Goal: Information Seeking & Learning: Learn about a topic

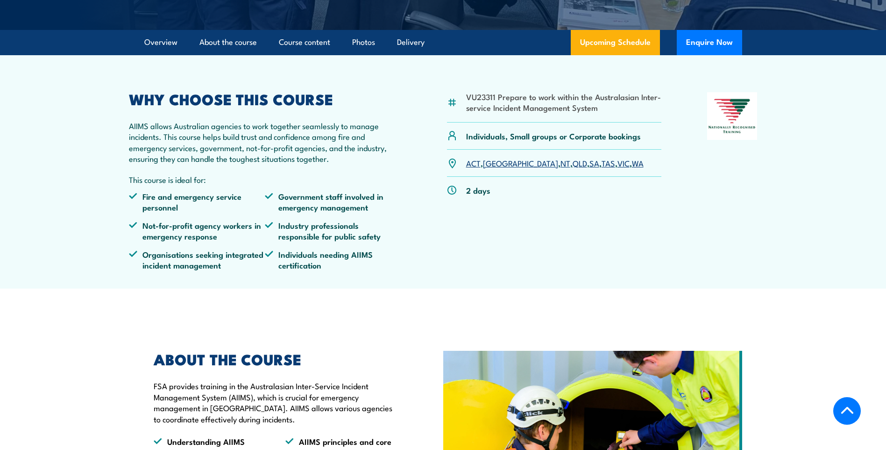
scroll to position [374, 0]
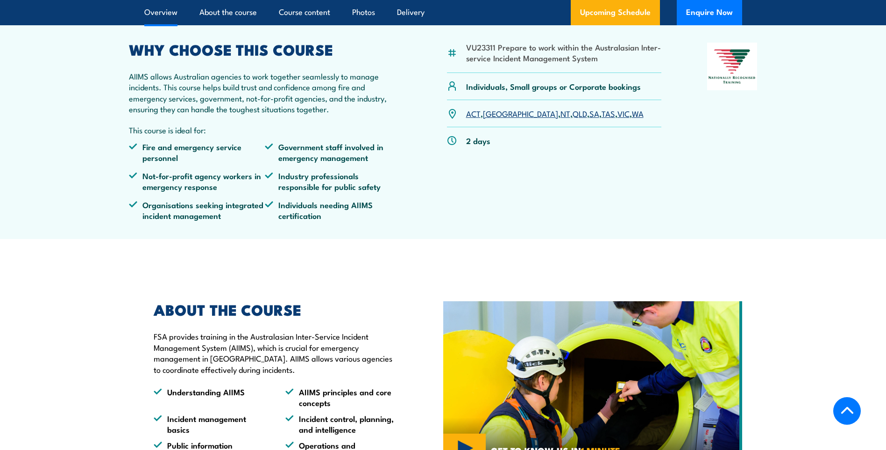
click at [561, 107] on link "NT" at bounding box center [566, 112] width 10 height 11
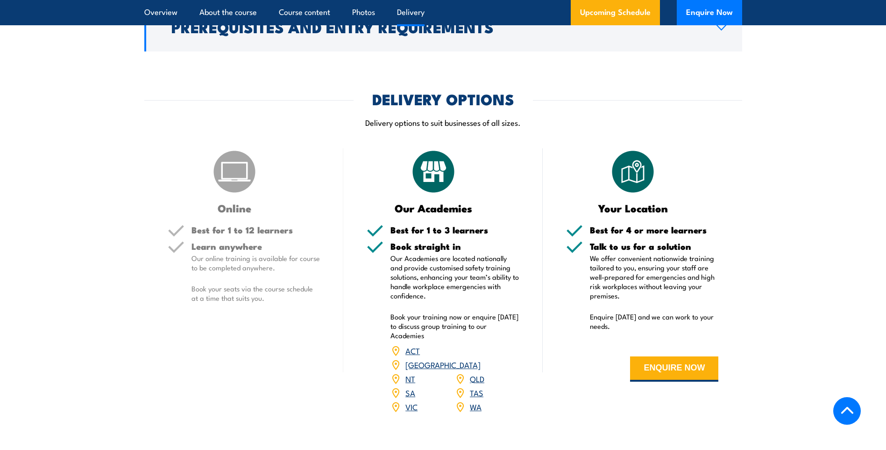
scroll to position [1110, 0]
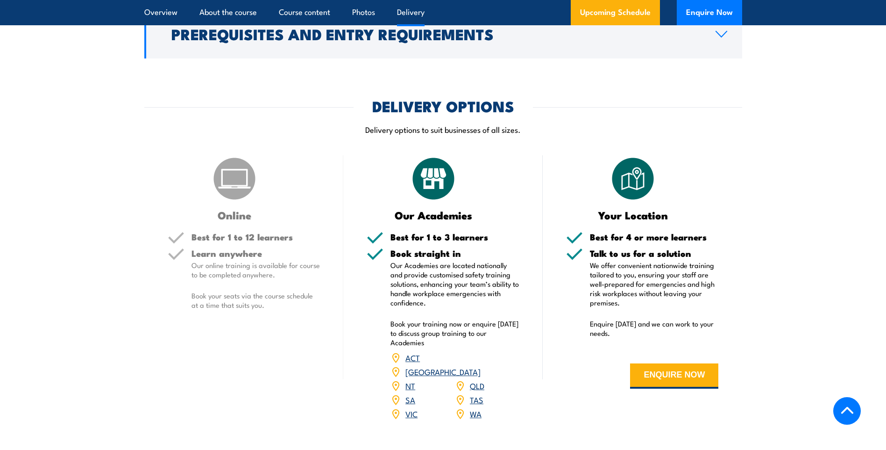
click at [217, 249] on h5 "Learn anywhere" at bounding box center [256, 253] width 129 height 9
click at [243, 176] on img at bounding box center [234, 178] width 47 height 47
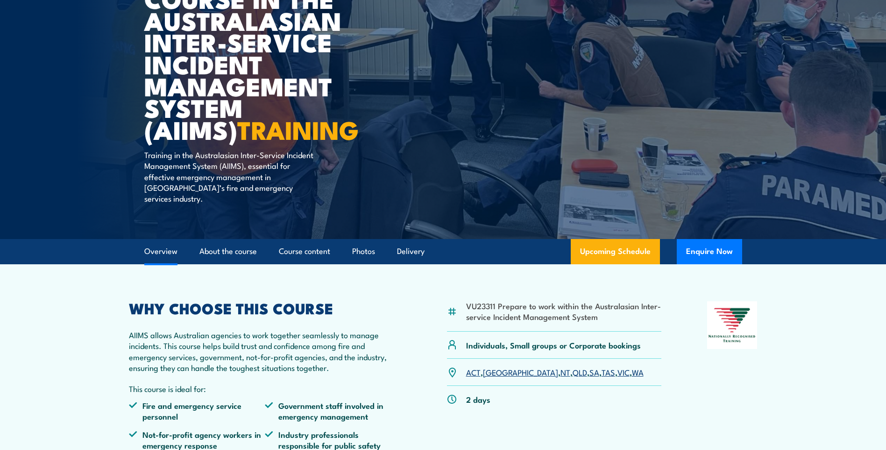
scroll to position [0, 0]
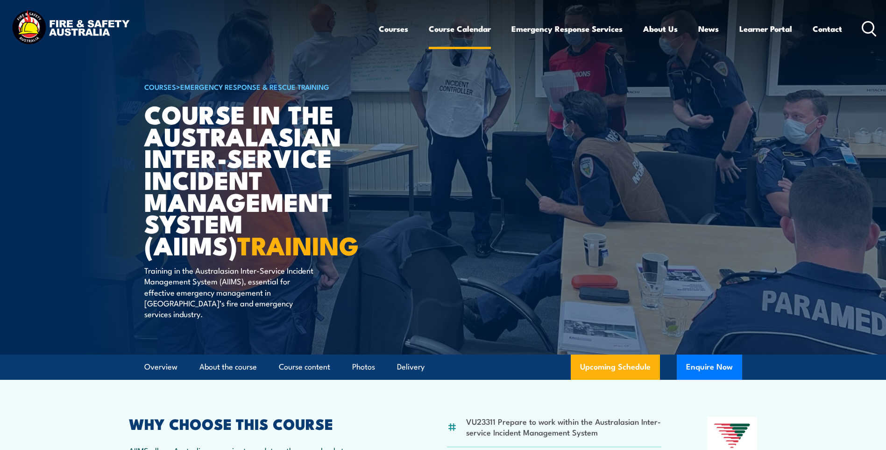
click at [454, 28] on link "Course Calendar" at bounding box center [460, 28] width 62 height 25
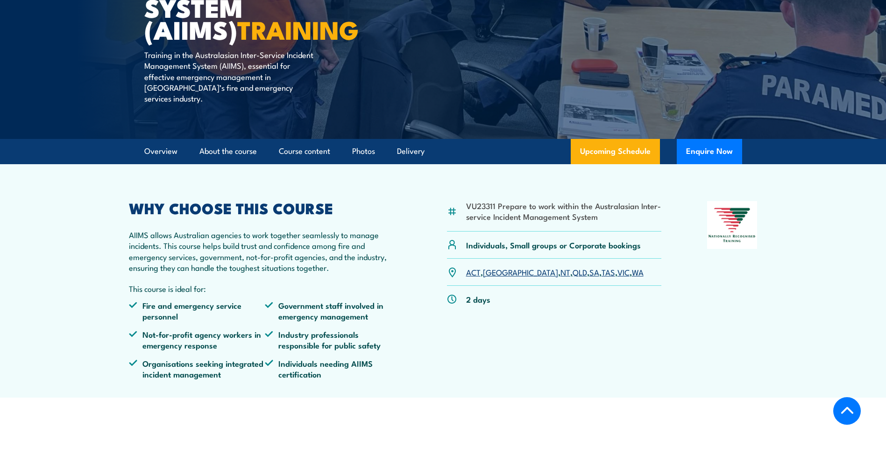
scroll to position [234, 0]
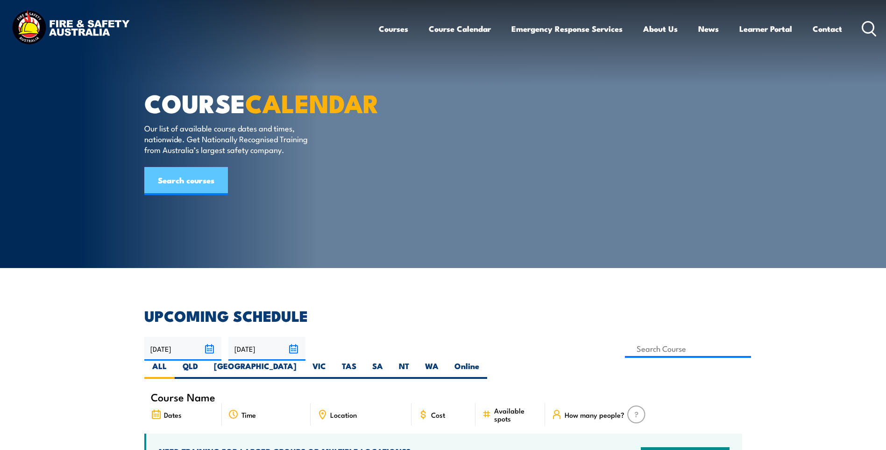
click at [211, 195] on link "Search courses" at bounding box center [186, 181] width 84 height 28
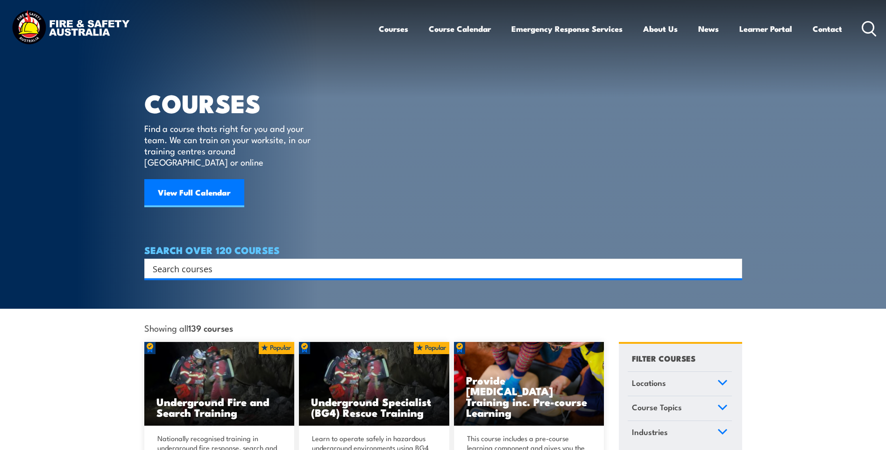
click at [183, 261] on input "Search input" at bounding box center [437, 268] width 569 height 14
type input "aiims"
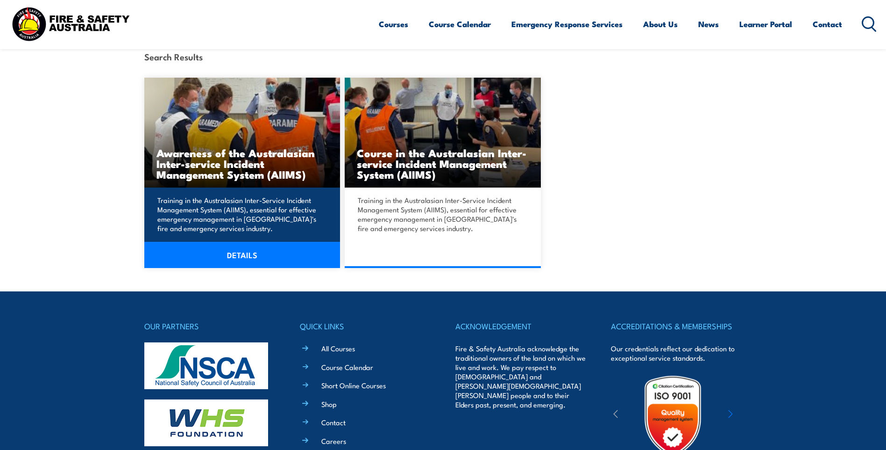
scroll to position [234, 0]
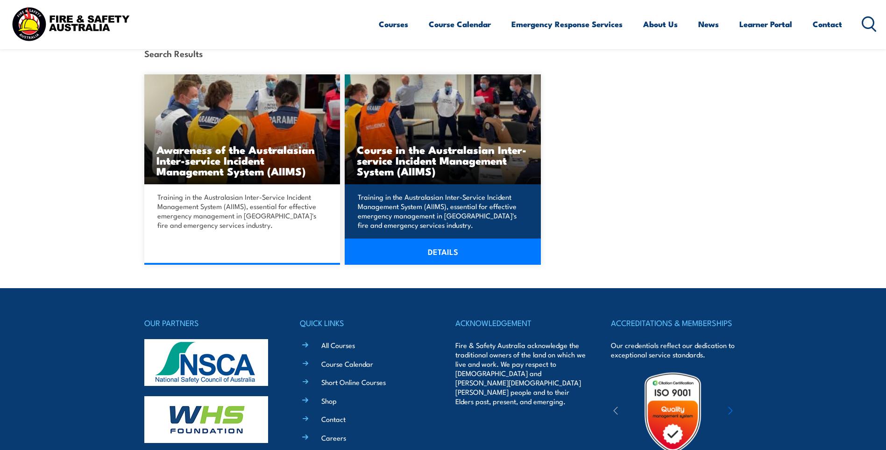
click at [460, 167] on h3 "Course in the Australasian Inter-service Incident Management System (AIIMS)" at bounding box center [443, 160] width 172 height 32
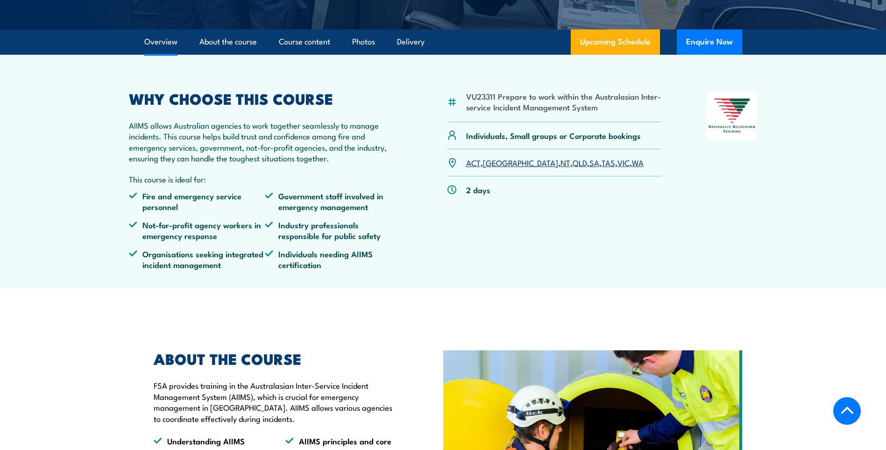
scroll to position [327, 0]
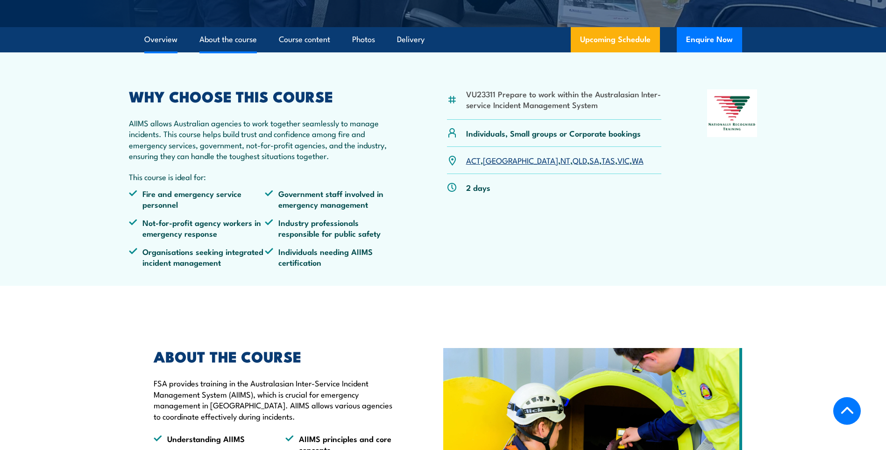
click at [243, 31] on link "About the course" at bounding box center [228, 39] width 57 height 25
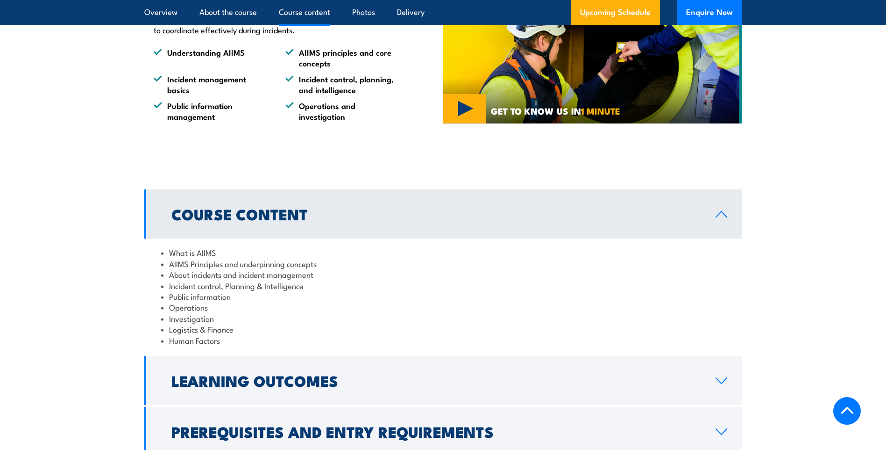
scroll to position [818, 0]
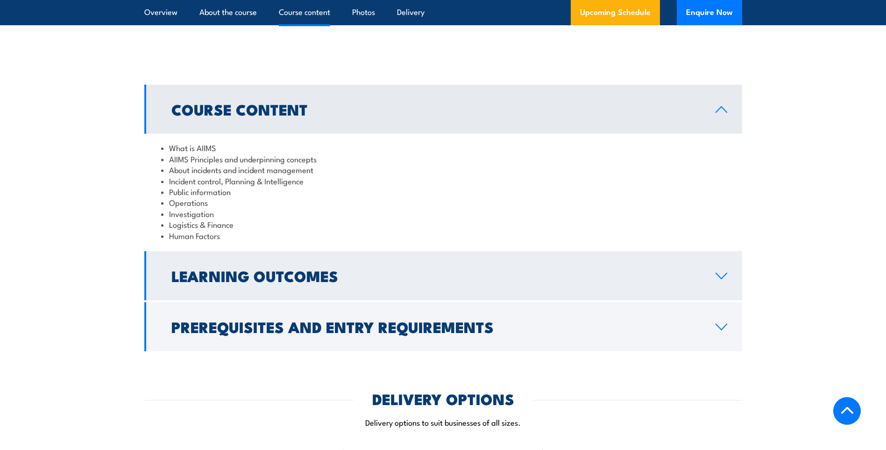
click at [400, 257] on link "Learning Outcomes" at bounding box center [443, 275] width 598 height 49
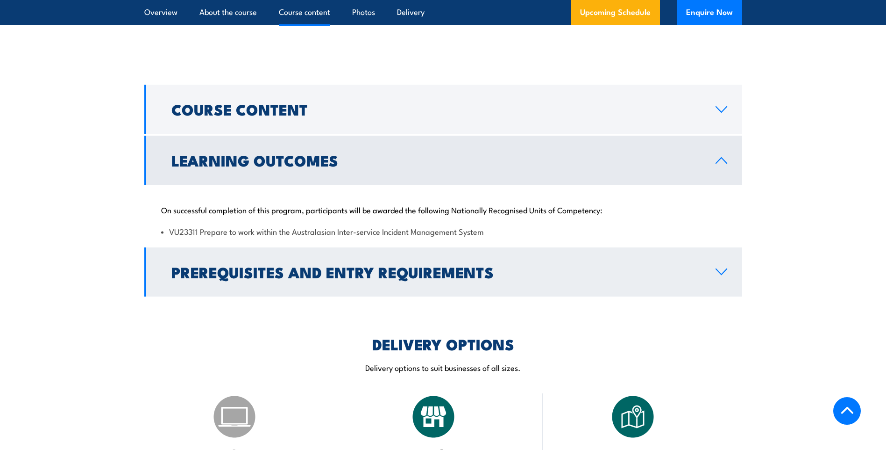
click at [330, 265] on h2 "Prerequisites and Entry Requirements" at bounding box center [435, 271] width 529 height 13
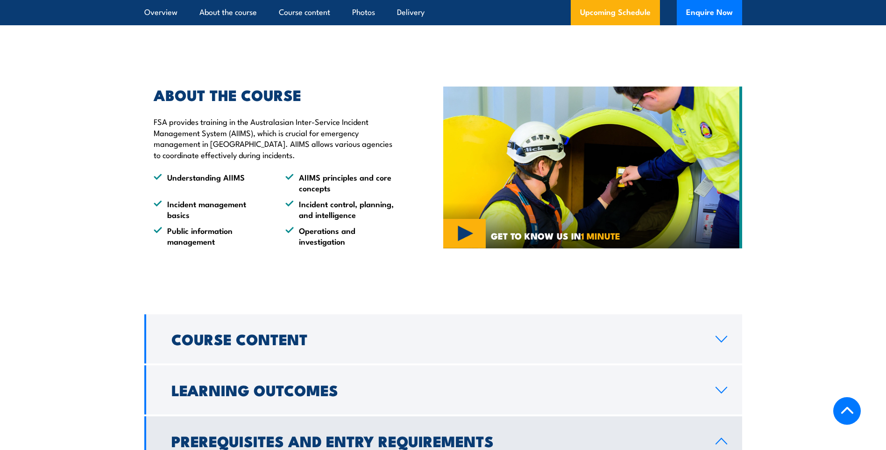
scroll to position [444, 0]
